Goal: Find contact information: Find contact information

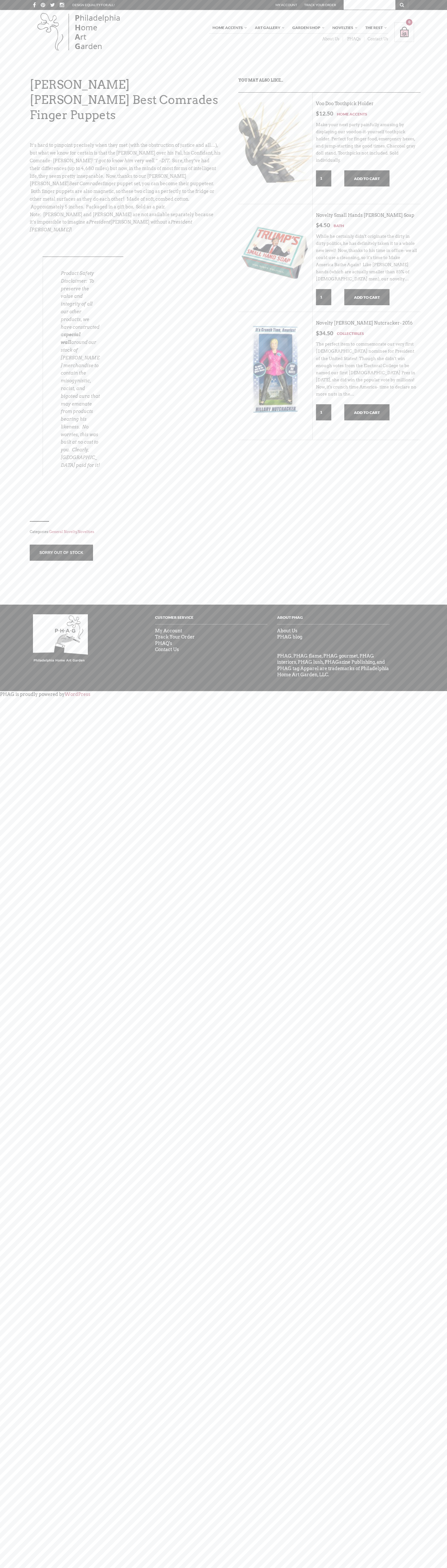
click at [377, 39] on link "Contact Us" at bounding box center [376, 39] width 24 height 5
